Goal: Find specific page/section: Find specific page/section

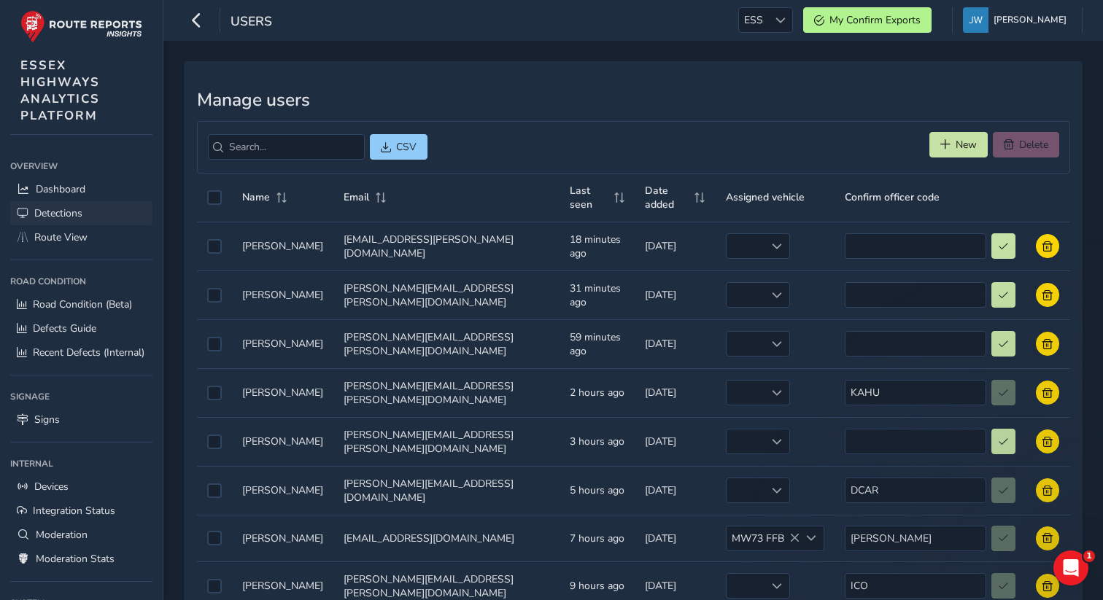
scroll to position [5, 0]
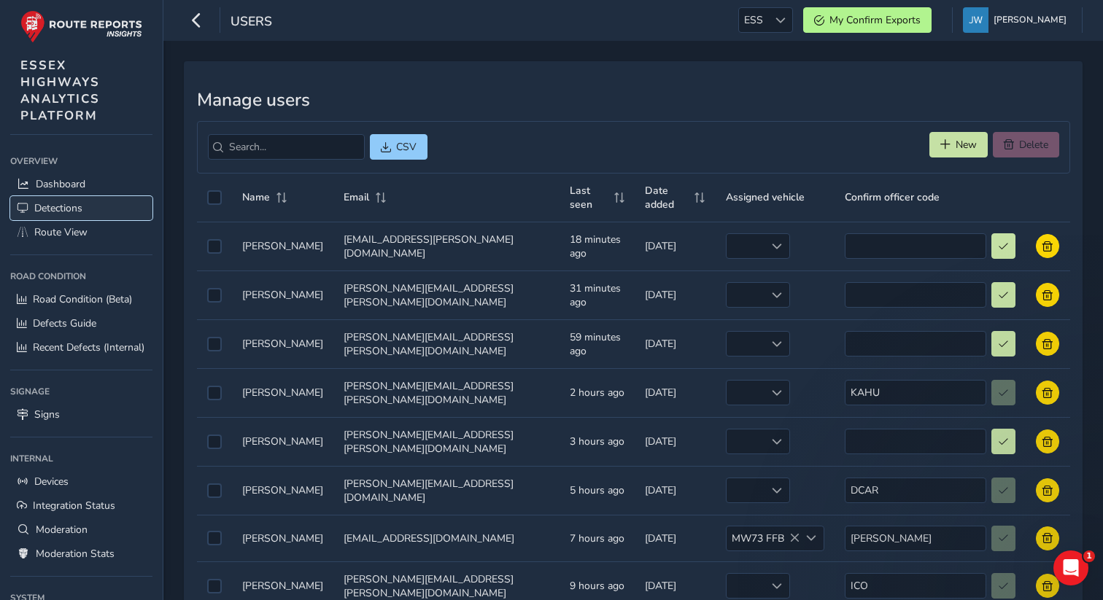
click at [55, 213] on span "Detections" at bounding box center [58, 208] width 48 height 14
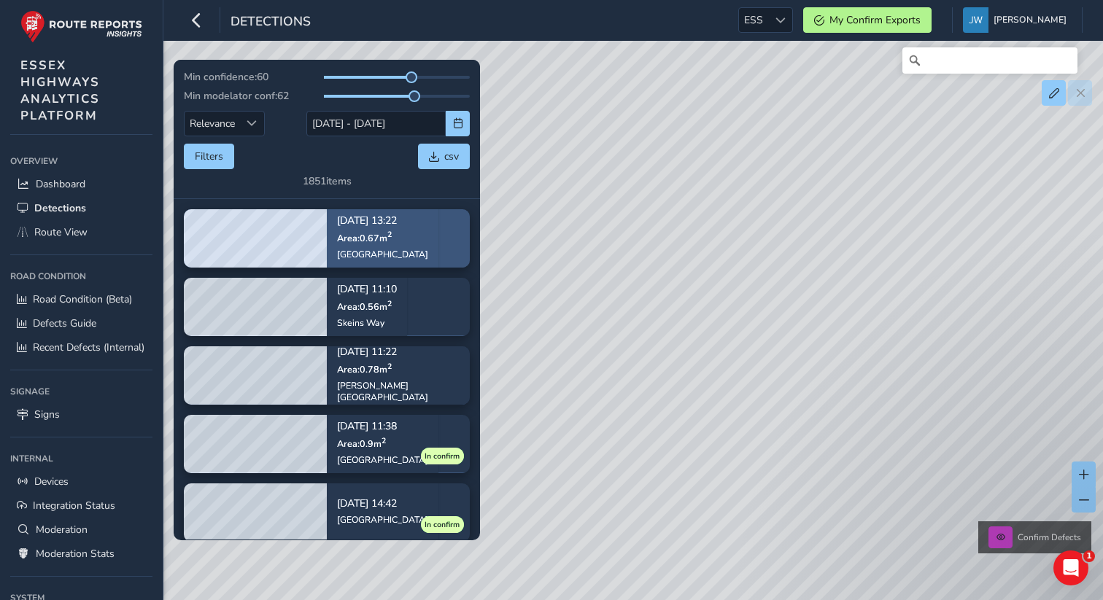
click at [389, 233] on sup "2" at bounding box center [389, 235] width 4 height 11
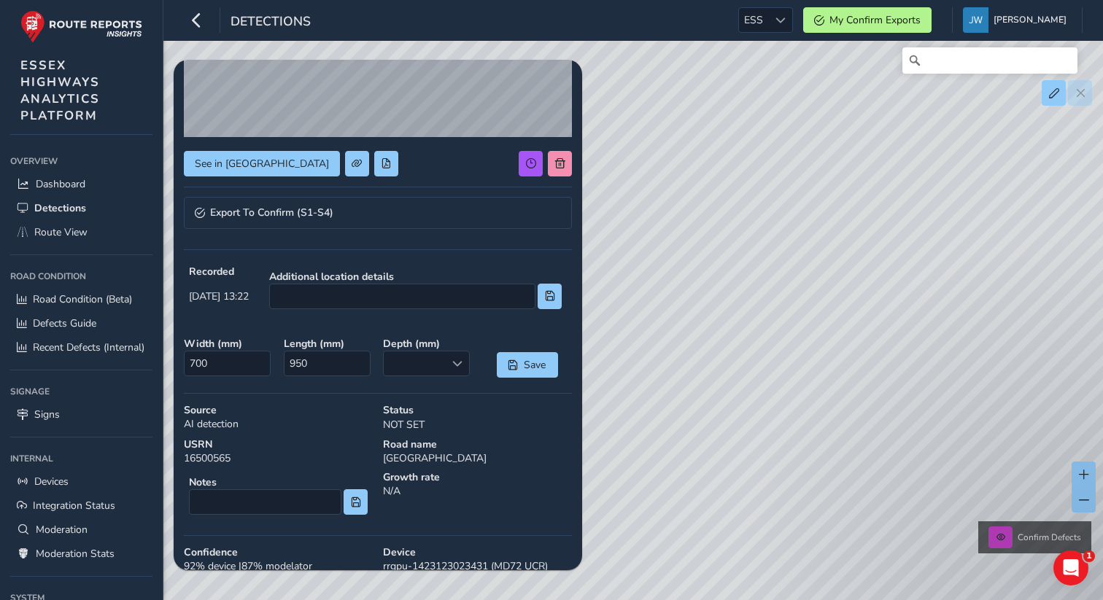
scroll to position [204, 0]
